Goal: Check status

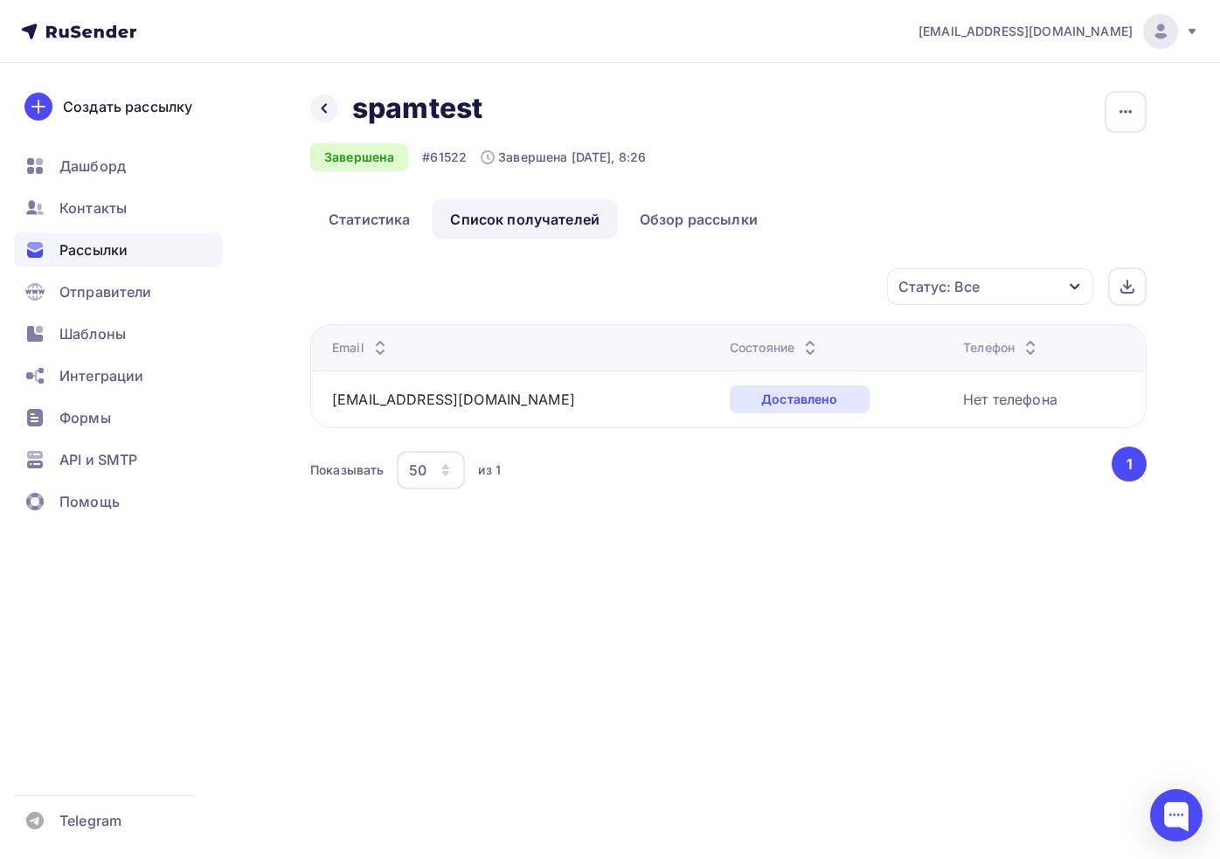
click at [102, 247] on span "Рассылки" at bounding box center [93, 249] width 68 height 21
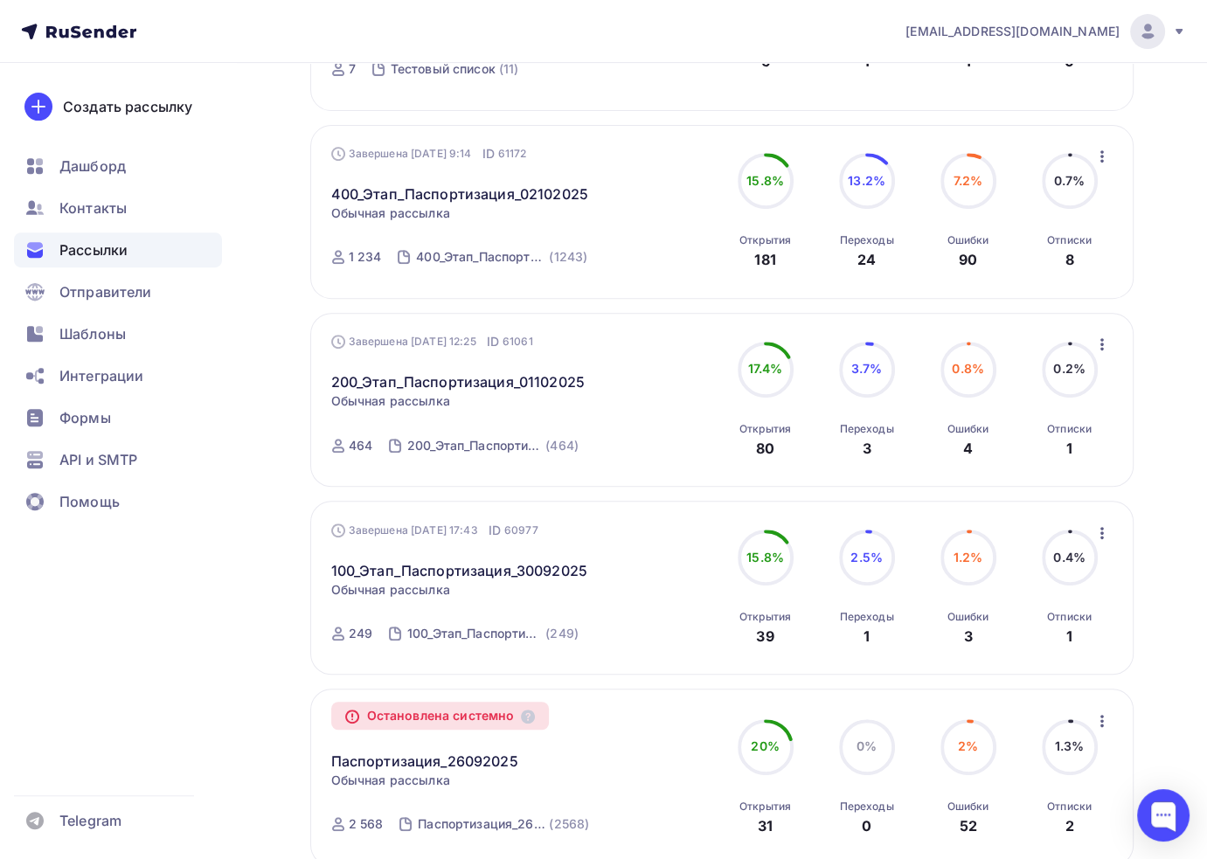
scroll to position [437, 0]
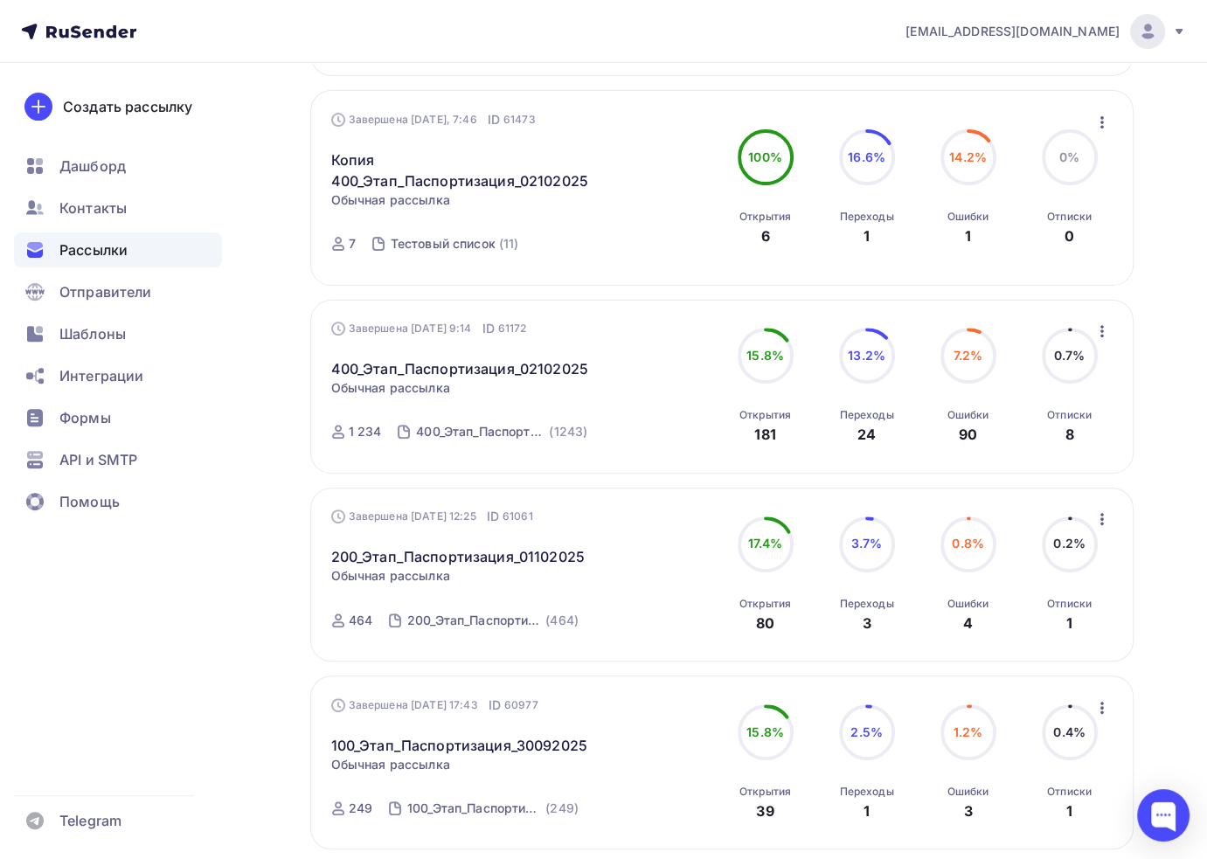
click at [766, 434] on div "181" at bounding box center [764, 434] width 21 height 21
click at [768, 434] on div "181" at bounding box center [764, 434] width 21 height 21
drag, startPoint x: 865, startPoint y: 433, endPoint x: 772, endPoint y: 433, distance: 93.5
click at [772, 433] on div "15.8% 15.8% Открытия 181 13.2% 13.2% [DEMOGRAPHIC_DATA] 24 7.2% 7.2% Ошибки 90 …" at bounding box center [918, 386] width 392 height 117
click at [760, 433] on div "181" at bounding box center [764, 434] width 21 height 21
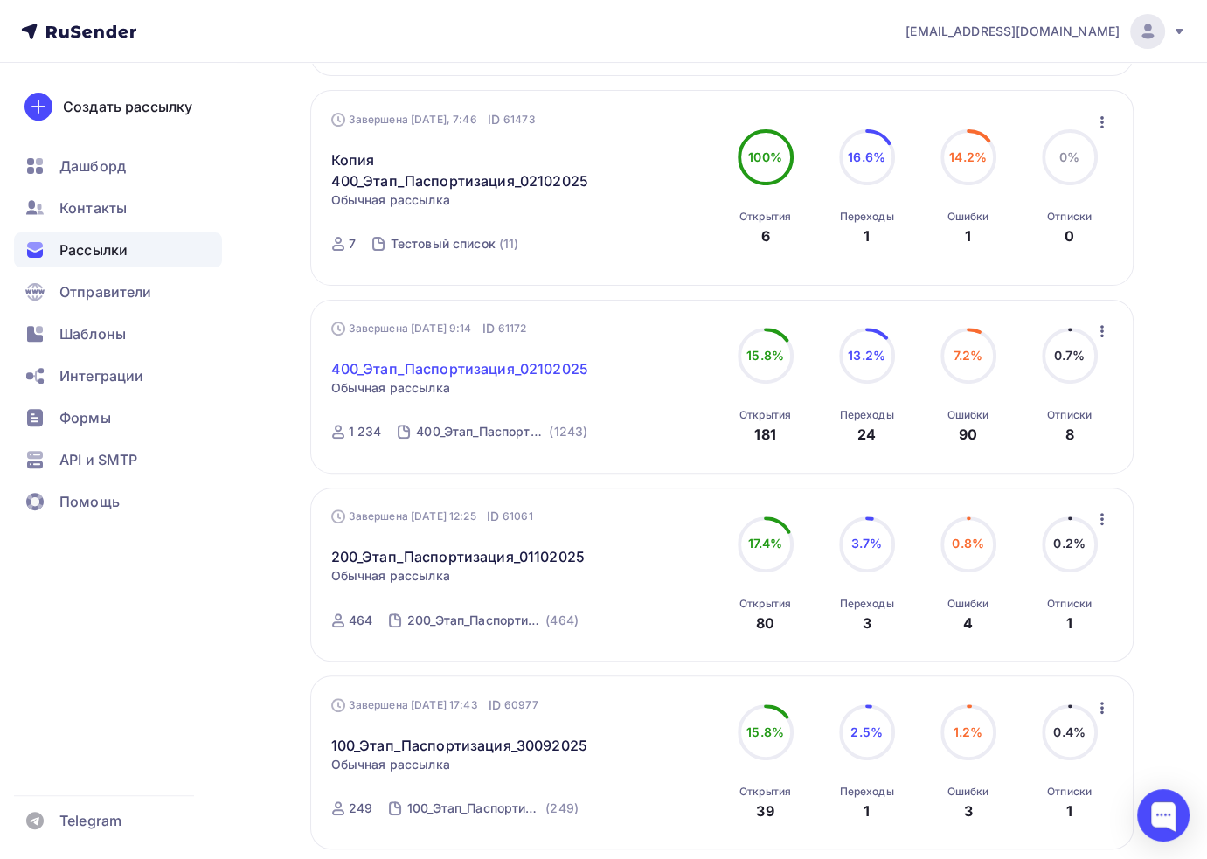
click at [482, 373] on link "400_Этап_Паспортизация_02102025" at bounding box center [459, 368] width 257 height 21
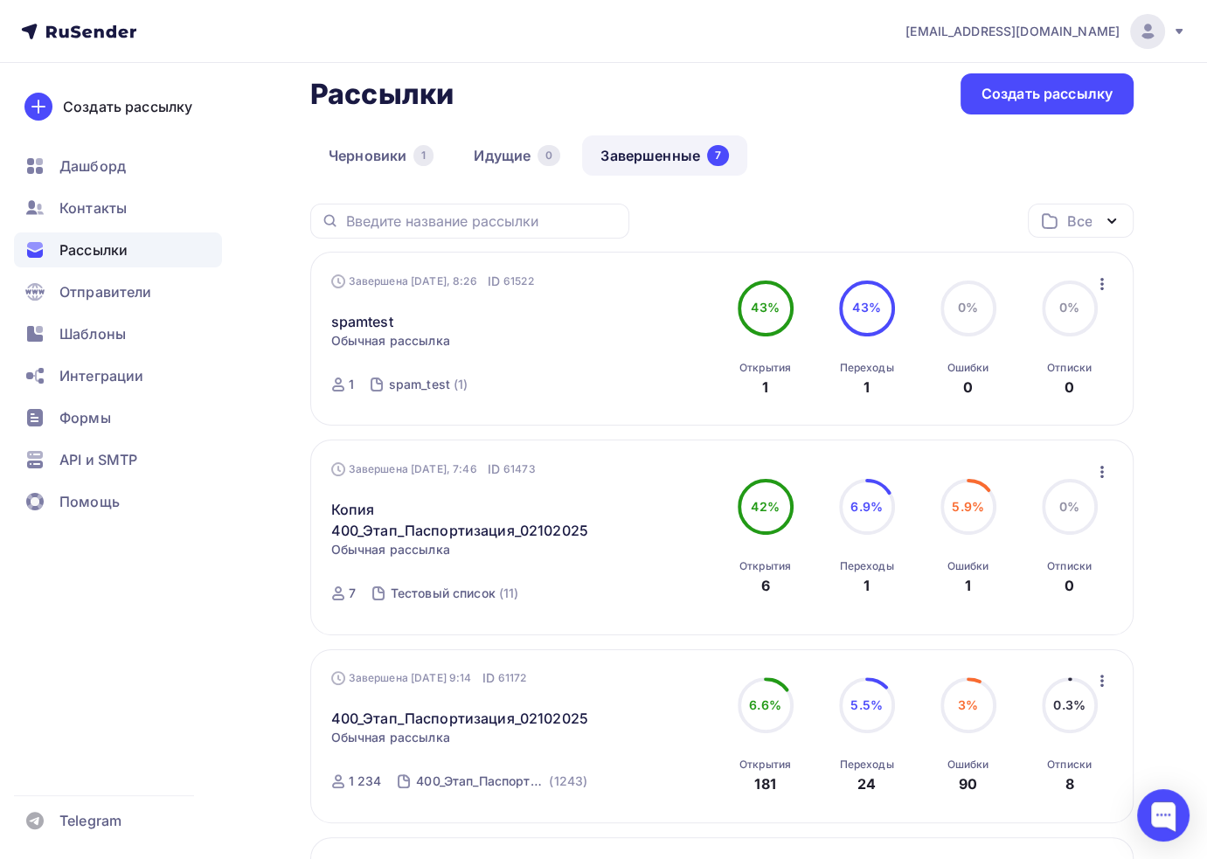
scroll to position [175, 0]
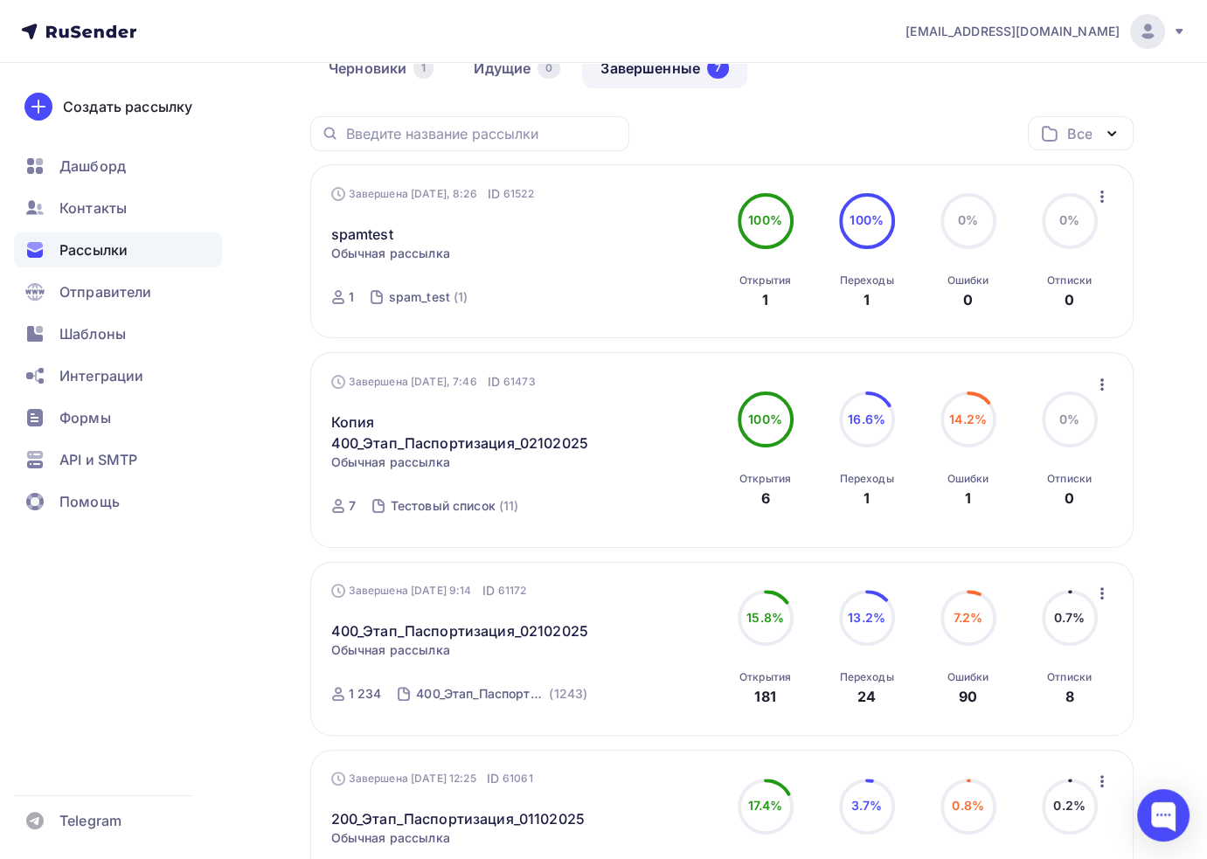
click at [1172, 366] on div "Получайте автоматические уведомления о статусе ваших рассылок прямо в Telegram.…" at bounding box center [603, 796] width 1207 height 1816
